Goal: Download file/media

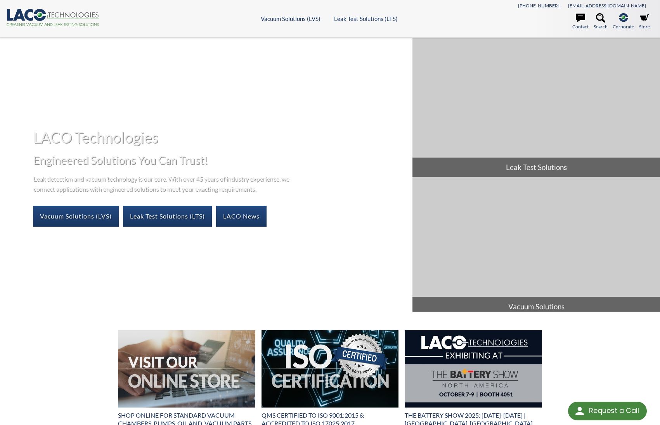
click at [287, 90] on div "LACO Technologies Engineered Solutions You Can Trust! Leak detection and vacuum…" at bounding box center [330, 175] width 660 height 274
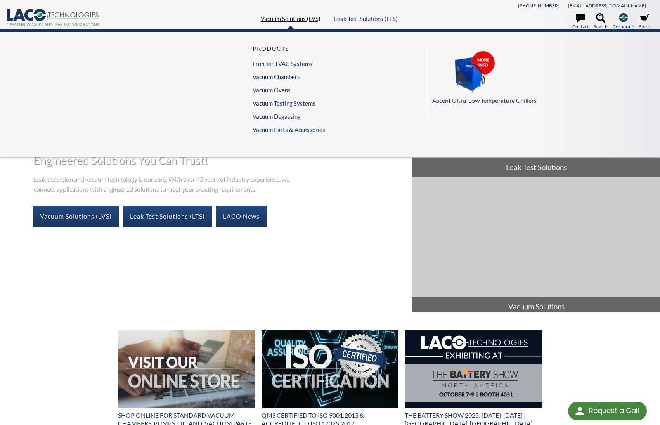
click at [290, 18] on span "Vacuum Solutions (LVS)" at bounding box center [291, 18] width 60 height 7
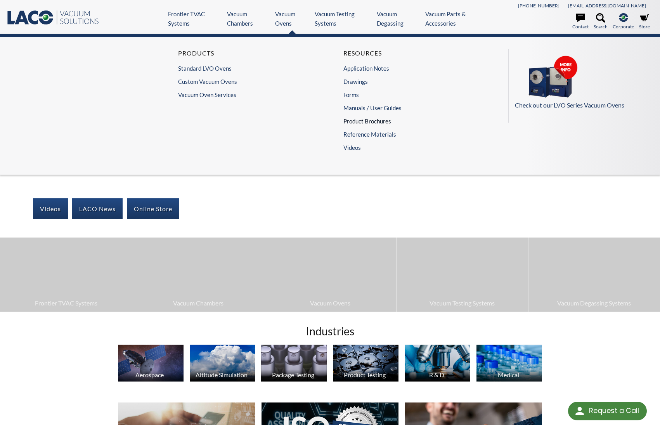
click at [411, 121] on link "Product Brochures" at bounding box center [411, 120] width 135 height 9
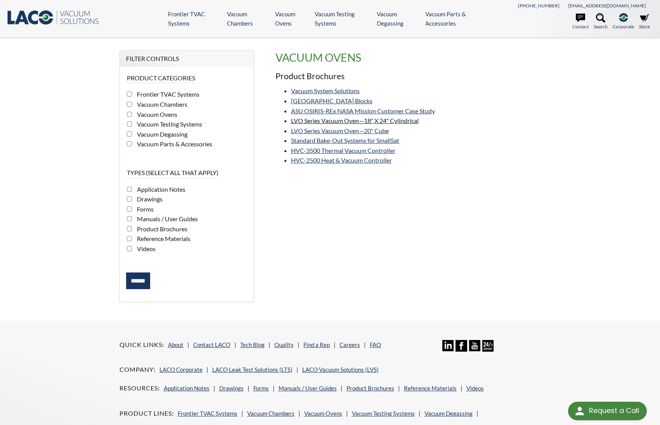
click at [355, 120] on span "LVO Series Vacuum Oven—18" X 24" Cylindrical" at bounding box center [355, 120] width 128 height 7
